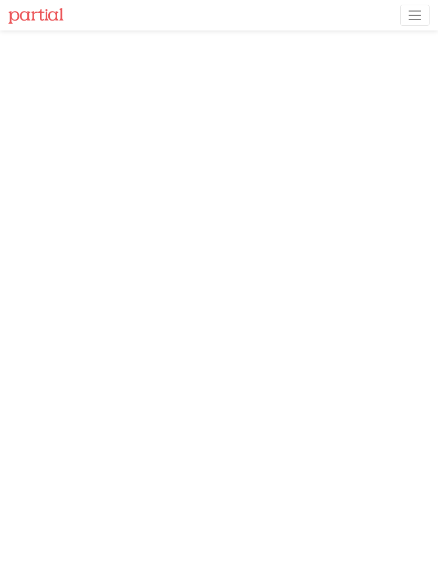
click at [418, 23] on span "Toggle navigation" at bounding box center [415, 15] width 16 height 16
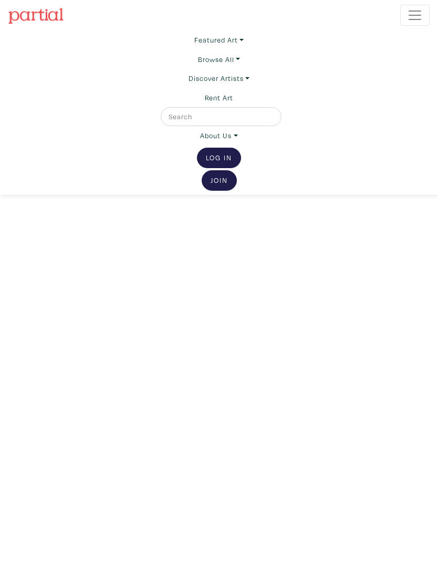
click at [222, 160] on link "Log In" at bounding box center [219, 158] width 44 height 20
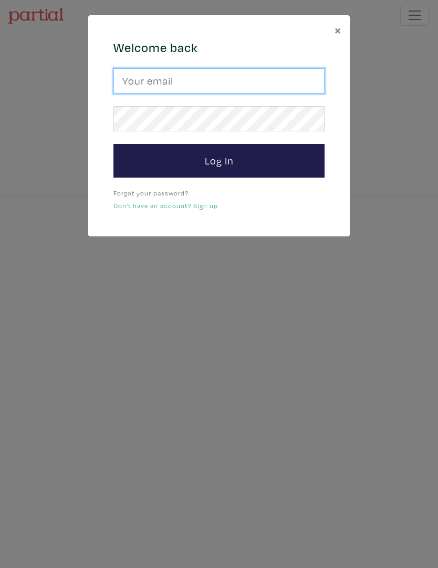
click at [222, 83] on input "email" at bounding box center [219, 80] width 211 height 25
type input "[EMAIL_ADDRESS][DOMAIN_NAME]"
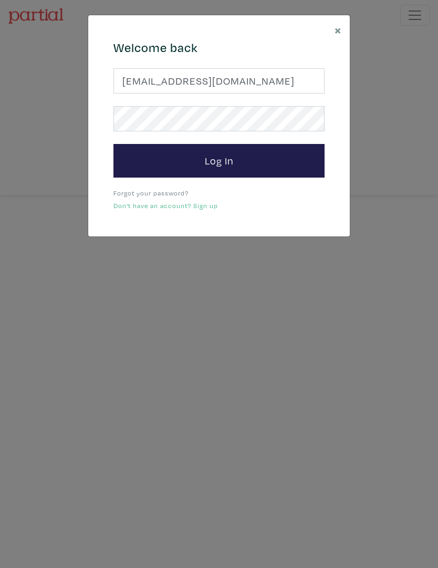
click at [219, 160] on button "Log In" at bounding box center [219, 161] width 211 height 34
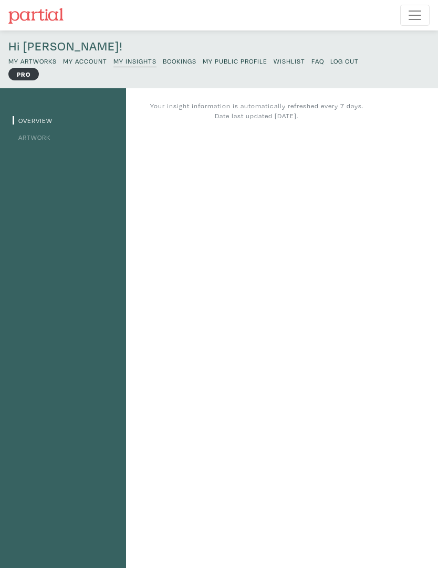
click at [240, 64] on small "My Public Profile" at bounding box center [235, 61] width 65 height 8
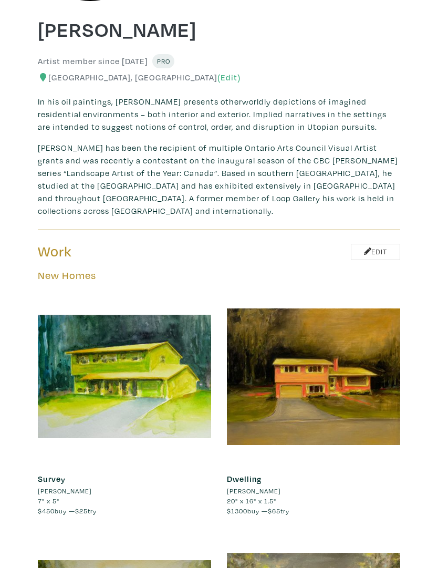
scroll to position [215, 0]
